Goal: Find specific page/section: Find specific page/section

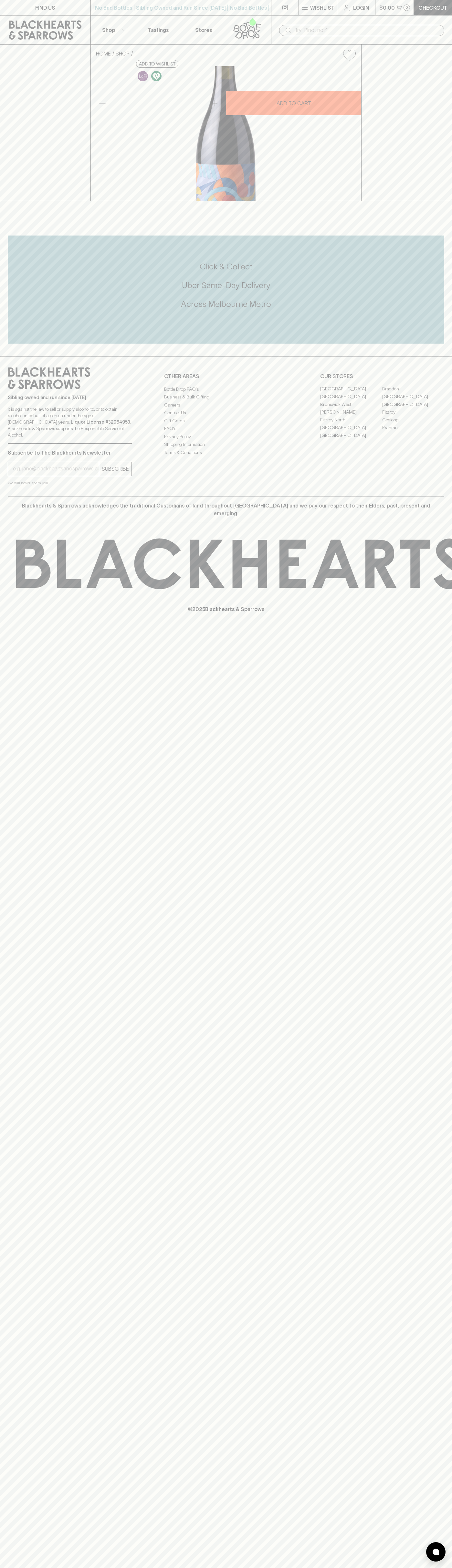
click at [432, 193] on div "HOME SHOP Parley Fever Pinot Noir Cab Franc 2024 $33.00 Add to wishlist 10% dis…" at bounding box center [226, 122] width 452 height 156
click at [333, 1567] on html "FIND US | No Bad Bottles | Sibling Owned and Run Since [DATE] | No Bad Bottles …" at bounding box center [226, 784] width 452 height 1568
click at [13, 869] on div "FIND US | No Bad Bottles | Sibling Owned and Run Since [DATE] | No Bad Bottles …" at bounding box center [226, 784] width 452 height 1568
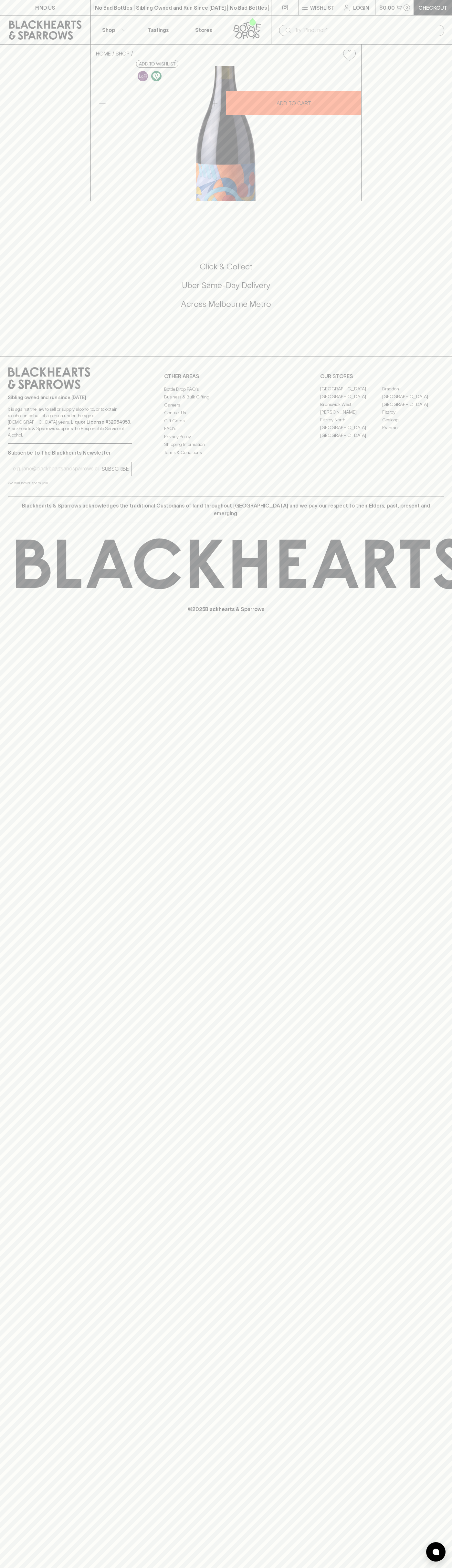
click at [413, 401] on link "[GEOGRAPHIC_DATA]" at bounding box center [413, 397] width 62 height 8
